Goal: Navigation & Orientation: Find specific page/section

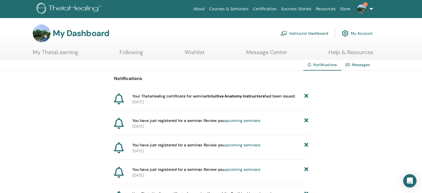
click at [361, 6] on img at bounding box center [361, 8] width 9 height 9
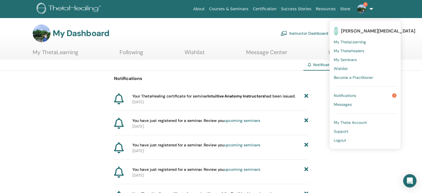
click at [397, 38] on div "My Dashboard Instructor Dashboard My Account" at bounding box center [220, 33] width 402 height 18
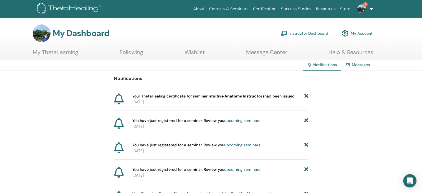
click at [52, 52] on link "My ThetaLearning" at bounding box center [55, 54] width 45 height 11
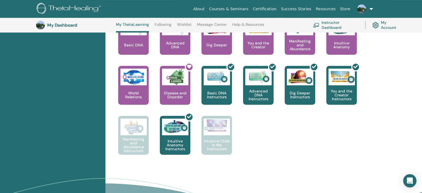
scroll to position [233, 0]
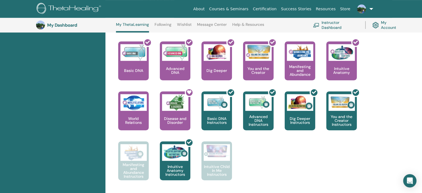
click at [215, 27] on link "Message Center" at bounding box center [212, 26] width 30 height 9
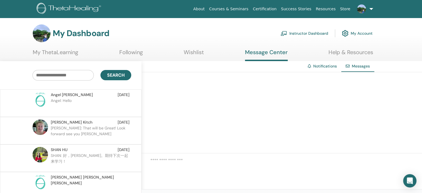
click at [362, 37] on link "My Account" at bounding box center [357, 33] width 31 height 12
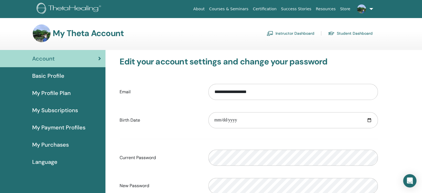
click at [57, 143] on span "My Purchases" at bounding box center [50, 144] width 37 height 8
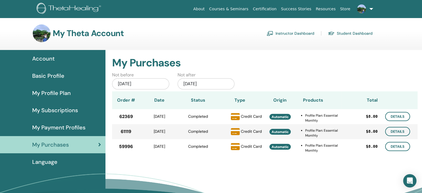
click at [59, 126] on span "My Payment Profiles" at bounding box center [58, 127] width 53 height 8
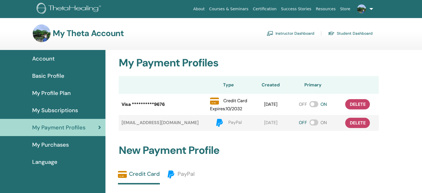
click at [60, 109] on span "My Subscriptions" at bounding box center [55, 110] width 46 height 8
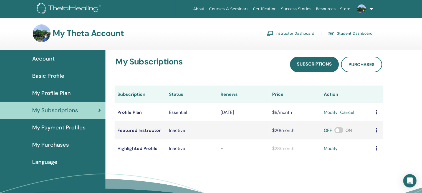
click at [346, 35] on link "Student Dashboard" at bounding box center [350, 33] width 45 height 9
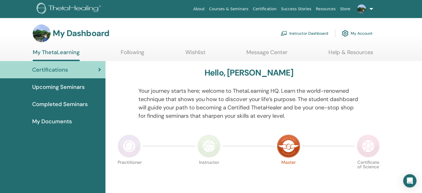
click at [50, 86] on span "Upcoming Seminars" at bounding box center [58, 87] width 52 height 8
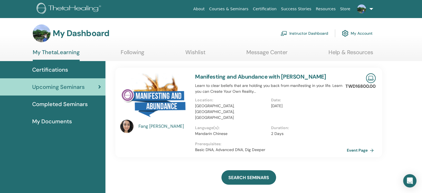
click at [50, 120] on span "My Documents" at bounding box center [52, 121] width 40 height 8
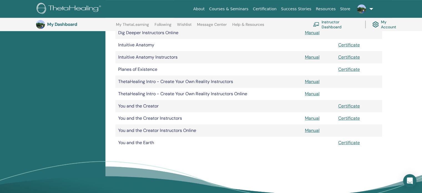
scroll to position [215, 0]
